Goal: Task Accomplishment & Management: Manage account settings

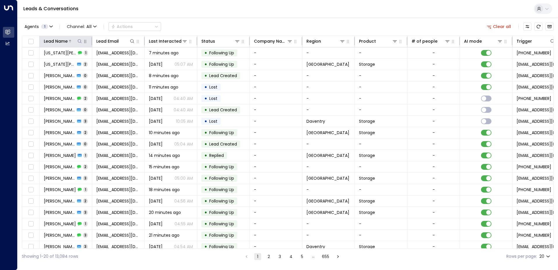
click at [79, 41] on icon at bounding box center [79, 41] width 5 height 5
type input "*****"
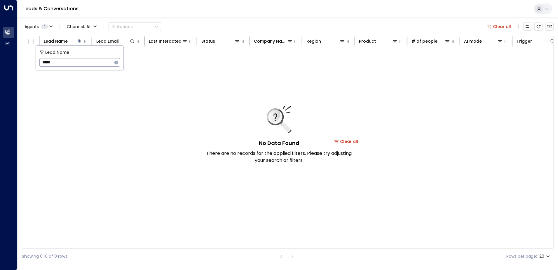
click at [197, 28] on div "Agents 1 Channel: All Actions Clear all" at bounding box center [287, 26] width 531 height 12
click at [77, 42] on button at bounding box center [80, 41] width 6 height 6
click at [77, 41] on icon at bounding box center [79, 41] width 5 height 5
type input "****"
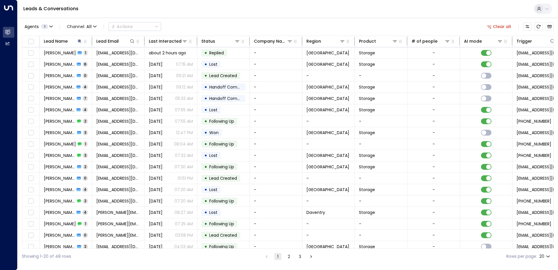
click at [191, 21] on div "Agents 1 Channel: All Actions Clear all" at bounding box center [287, 26] width 531 height 12
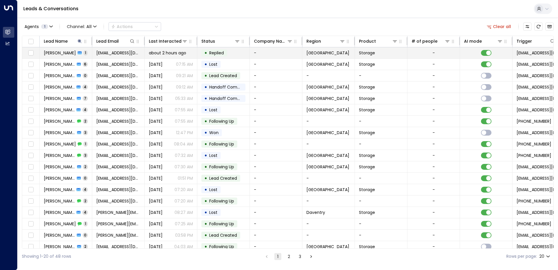
click at [78, 52] on icon at bounding box center [80, 52] width 4 height 3
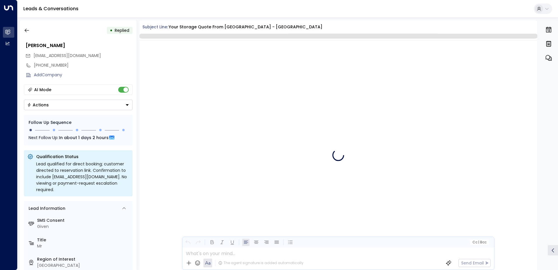
scroll to position [298, 0]
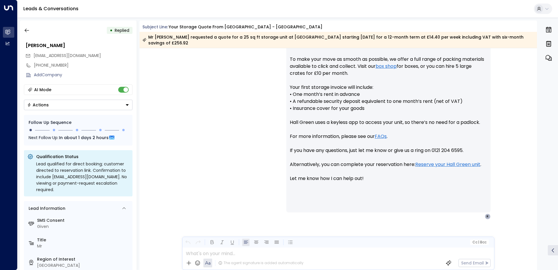
click at [125, 105] on icon "Button group with a nested menu" at bounding box center [127, 105] width 4 height 4
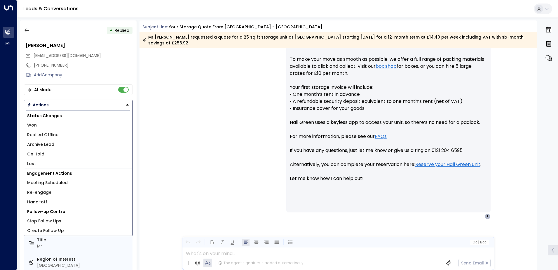
click at [88, 135] on li "Replied Offline" at bounding box center [78, 135] width 108 height 10
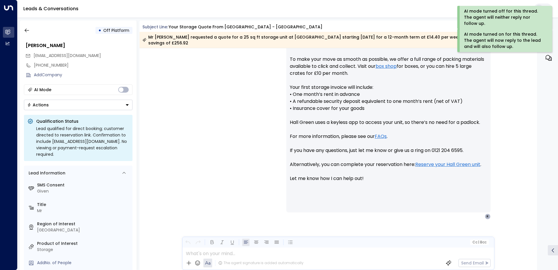
click at [32, 33] on div "• Off Platform" at bounding box center [78, 30] width 109 height 11
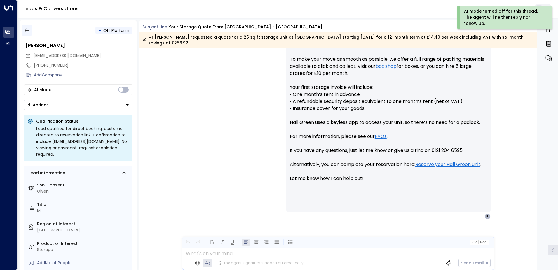
click at [32, 33] on button "button" at bounding box center [27, 30] width 11 height 11
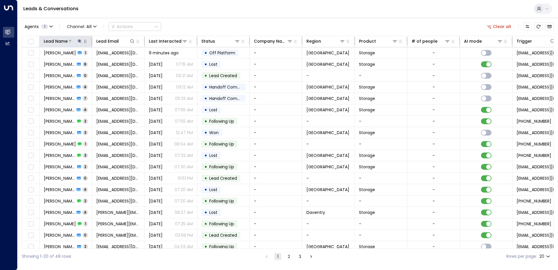
click at [78, 41] on icon at bounding box center [79, 41] width 5 height 5
click at [114, 63] on icon "button" at bounding box center [116, 62] width 4 height 4
click at [92, 62] on input "text" at bounding box center [79, 62] width 81 height 11
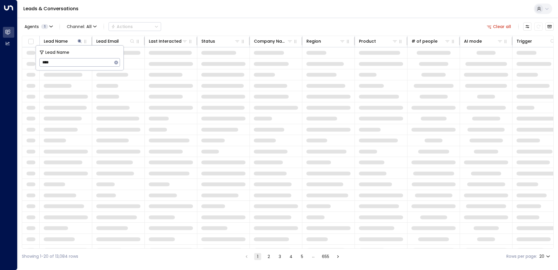
type input "****"
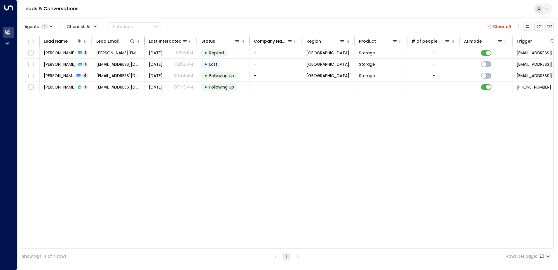
click at [230, 8] on div "Leads & Conversations" at bounding box center [288, 9] width 540 height 18
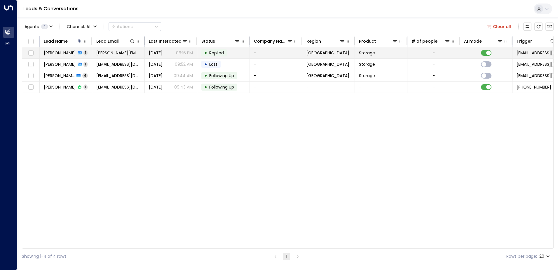
click at [60, 53] on span "[PERSON_NAME]" at bounding box center [60, 53] width 32 height 6
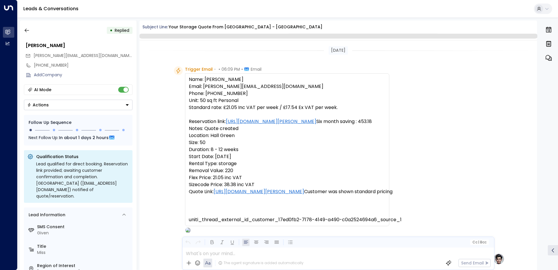
scroll to position [277, 0]
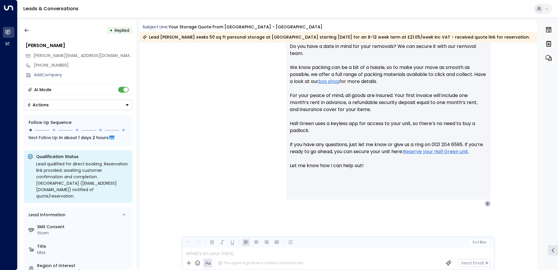
click at [126, 104] on icon "Button group with a nested menu" at bounding box center [127, 105] width 4 height 4
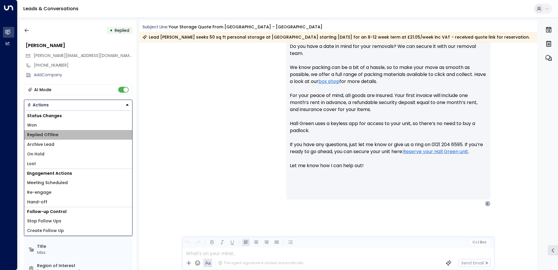
click at [63, 133] on li "Replied Offline" at bounding box center [78, 135] width 108 height 10
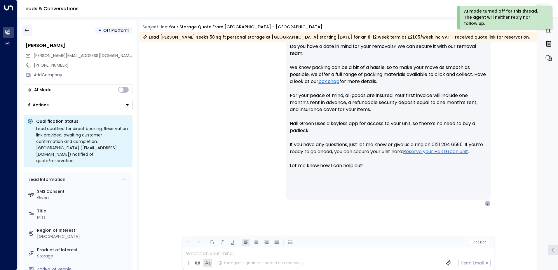
click at [28, 31] on icon "button" at bounding box center [27, 30] width 6 height 6
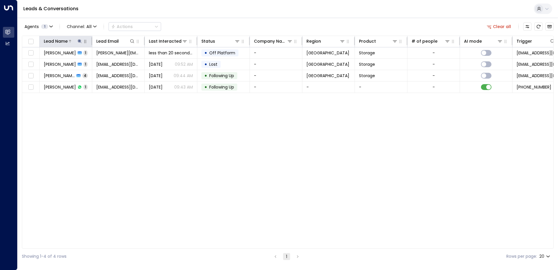
click at [78, 41] on icon at bounding box center [79, 41] width 5 height 5
click at [116, 63] on icon "button" at bounding box center [116, 62] width 4 height 4
click at [125, 159] on div "Lead Name Lead Email Last Interacted Status Company Name Region Product # of pe…" at bounding box center [287, 142] width 531 height 213
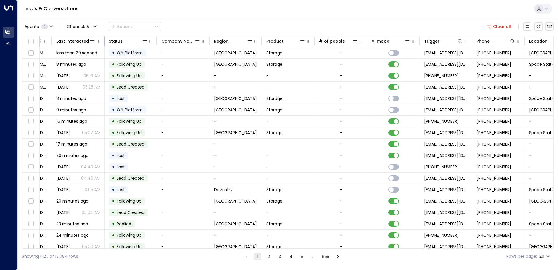
scroll to position [0, 119]
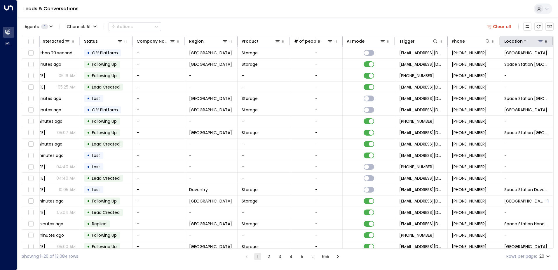
click at [537, 41] on button at bounding box center [540, 41] width 6 height 6
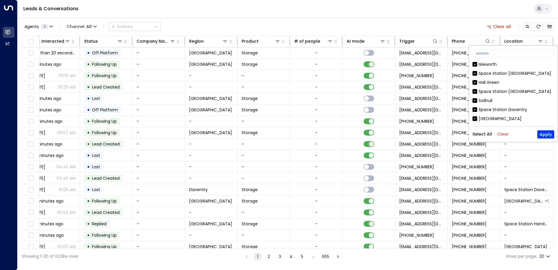
click at [508, 133] on div "Select All Clear Apply" at bounding box center [513, 134] width 82 height 8
click at [502, 134] on button "Clear" at bounding box center [503, 134] width 12 height 5
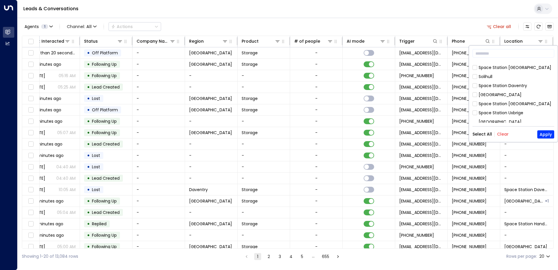
scroll to position [35, 0]
click at [504, 79] on div "[GEOGRAPHIC_DATA] [GEOGRAPHIC_DATA] [GEOGRAPHIC_DATA] [GEOGRAPHIC_DATA] [GEOGRA…" at bounding box center [513, 91] width 82 height 61
click at [482, 85] on div "[GEOGRAPHIC_DATA]" at bounding box center [499, 84] width 43 height 6
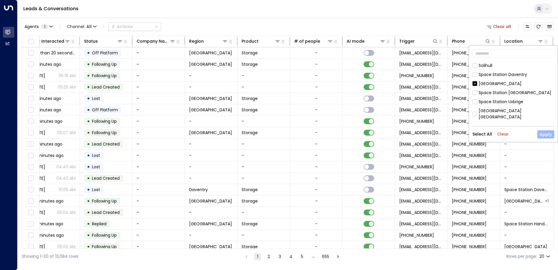
click at [544, 133] on button "Apply" at bounding box center [545, 134] width 17 height 8
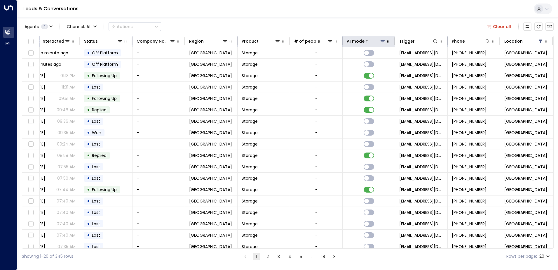
click at [380, 38] on div "AI mode" at bounding box center [366, 41] width 39 height 7
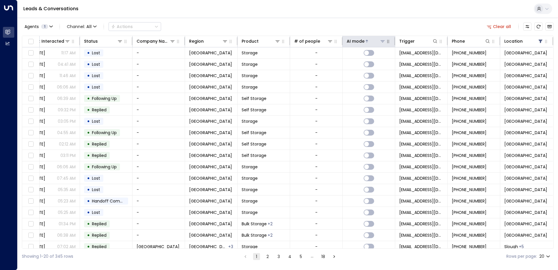
click at [380, 42] on icon at bounding box center [382, 41] width 5 height 5
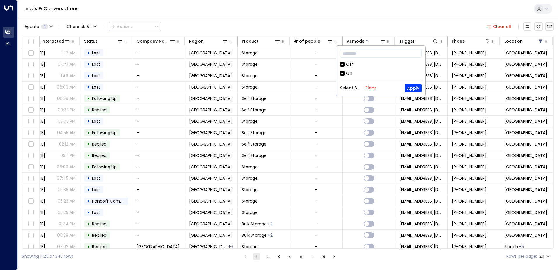
click at [371, 89] on button "Clear" at bounding box center [370, 87] width 12 height 5
click at [346, 73] on div "On" at bounding box center [349, 73] width 6 height 6
click at [410, 87] on button "Apply" at bounding box center [413, 88] width 17 height 8
